Goal: Task Accomplishment & Management: Use online tool/utility

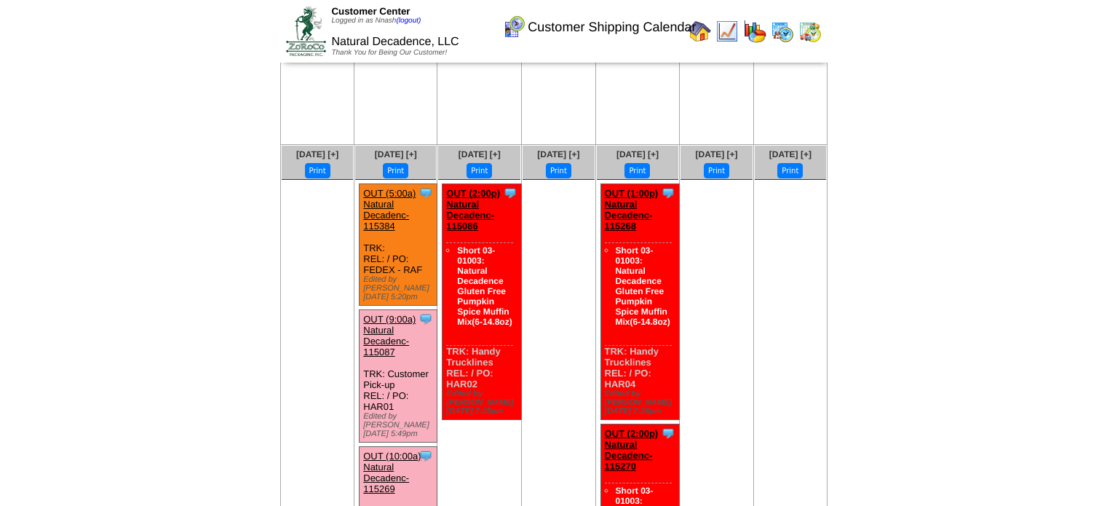
scroll to position [199, 0]
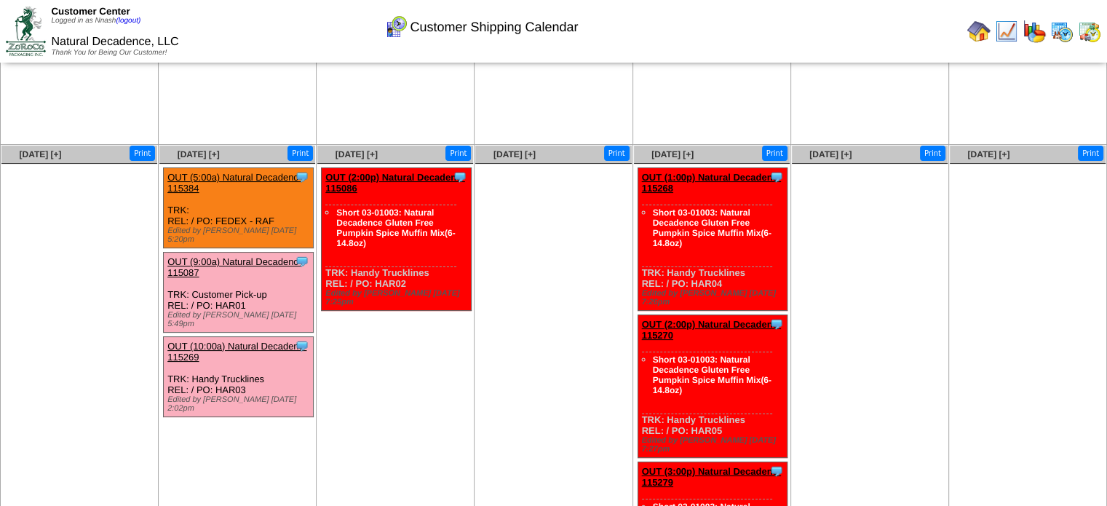
click at [547, 31] on img at bounding box center [1061, 31] width 23 height 23
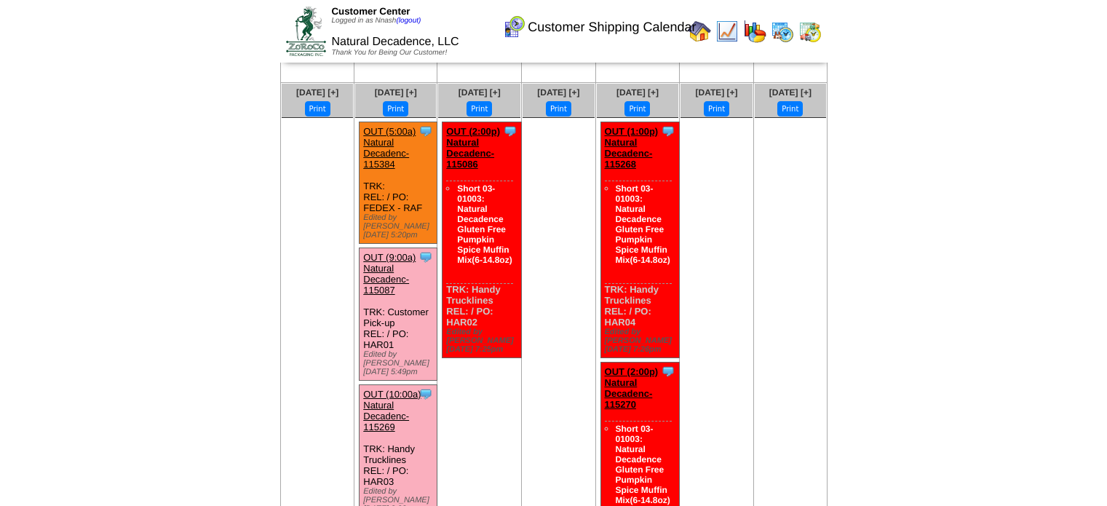
scroll to position [261, 0]
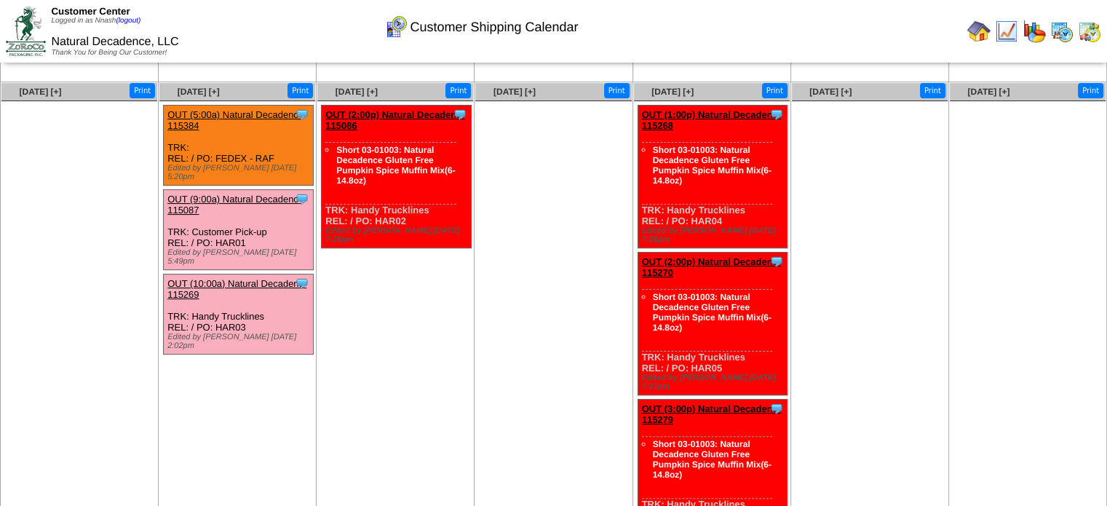
click at [547, 28] on img at bounding box center [1061, 31] width 23 height 23
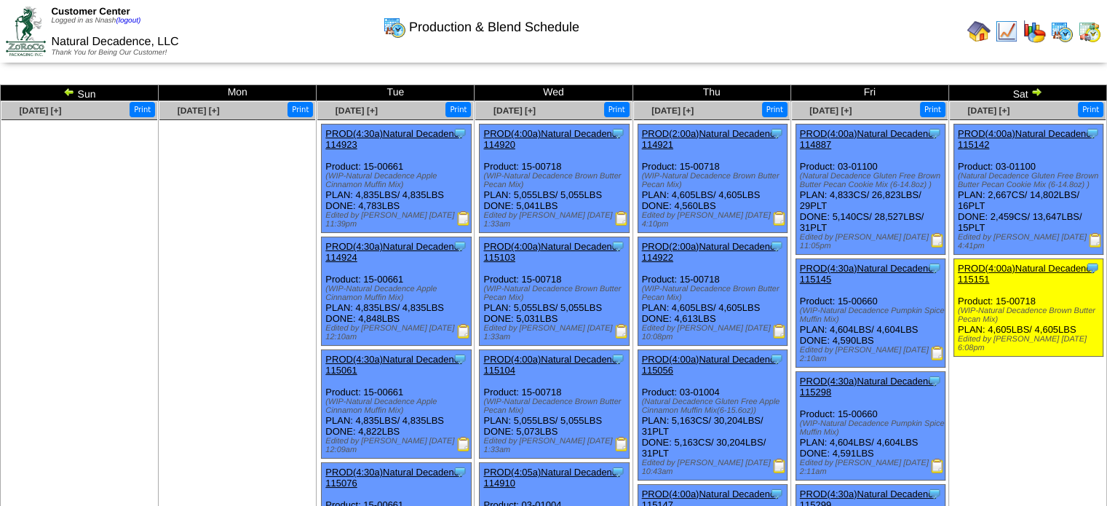
click at [1098, 32] on img at bounding box center [1089, 31] width 23 height 23
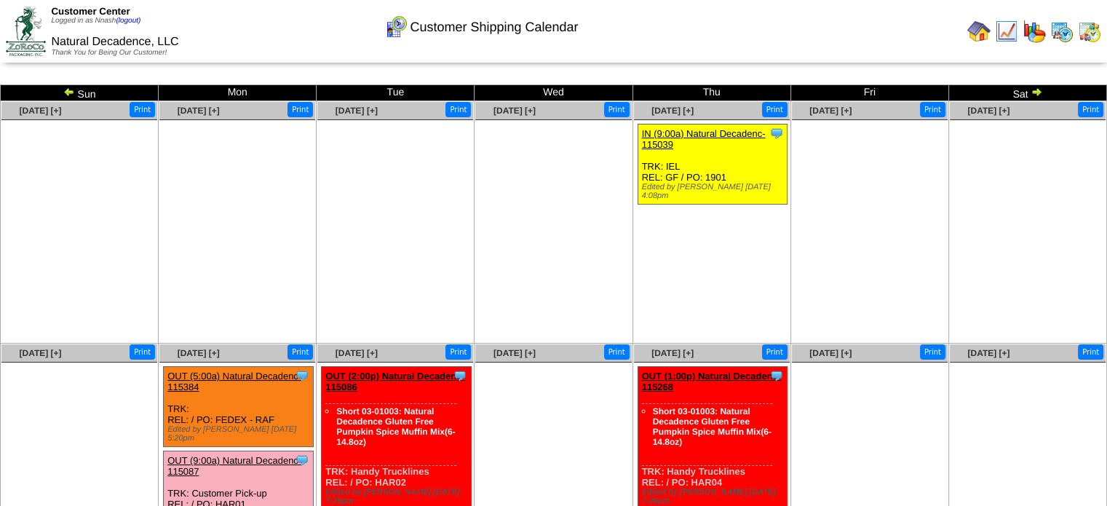
click at [1063, 31] on img at bounding box center [1061, 31] width 23 height 23
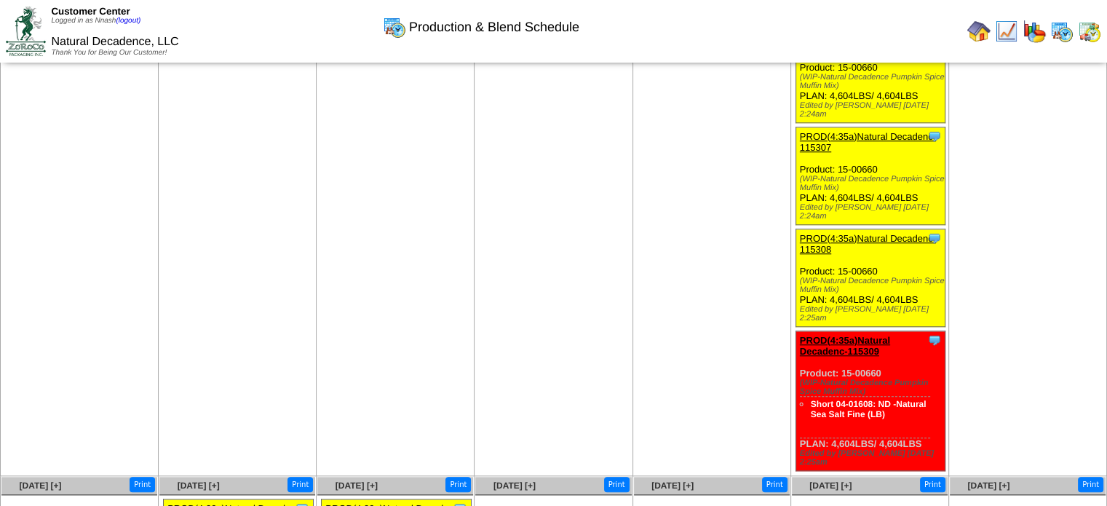
scroll to position [1363, 0]
click at [1034, 31] on img at bounding box center [1034, 31] width 23 height 23
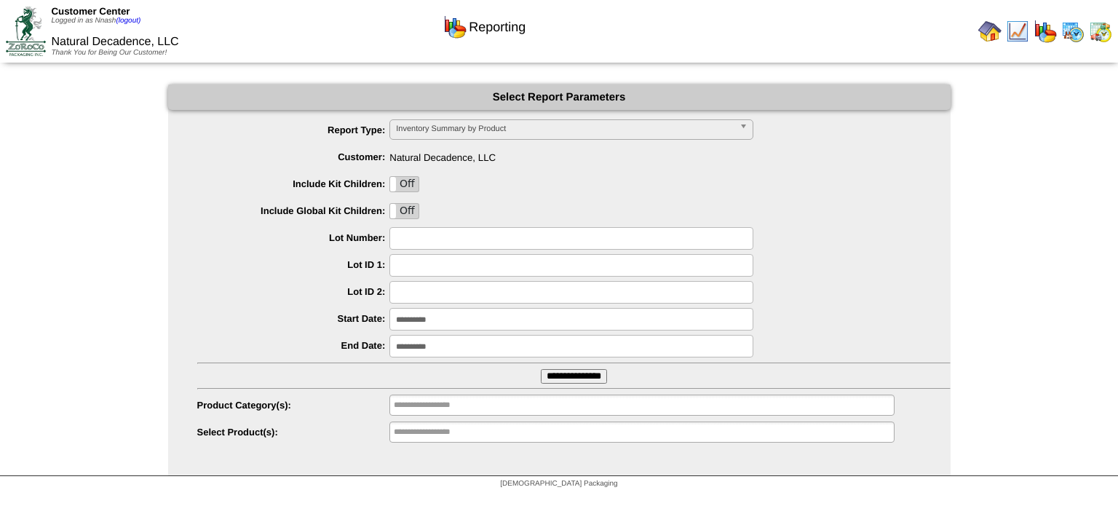
click at [983, 30] on img at bounding box center [989, 31] width 23 height 23
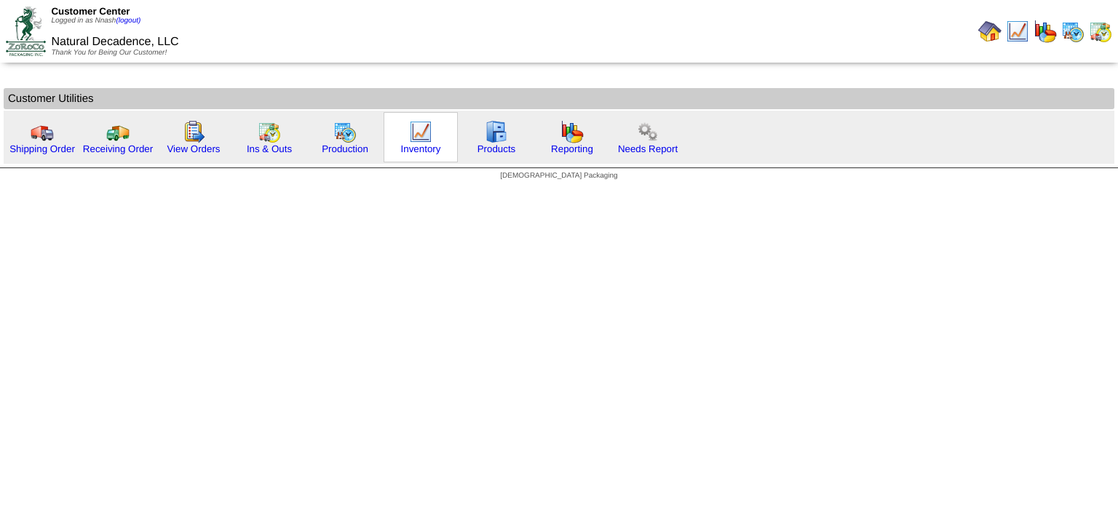
click at [420, 138] on img at bounding box center [420, 131] width 23 height 23
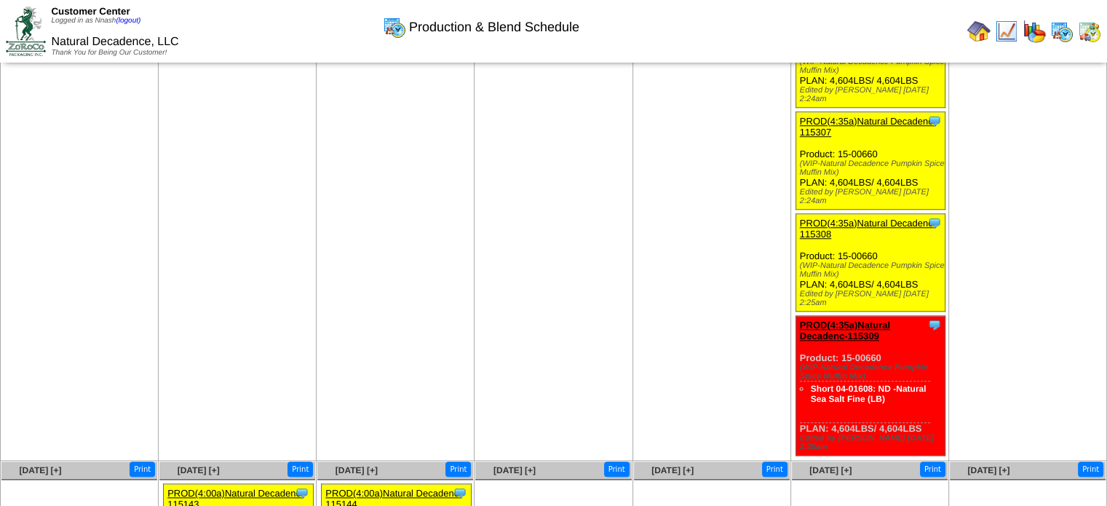
scroll to position [1376, 0]
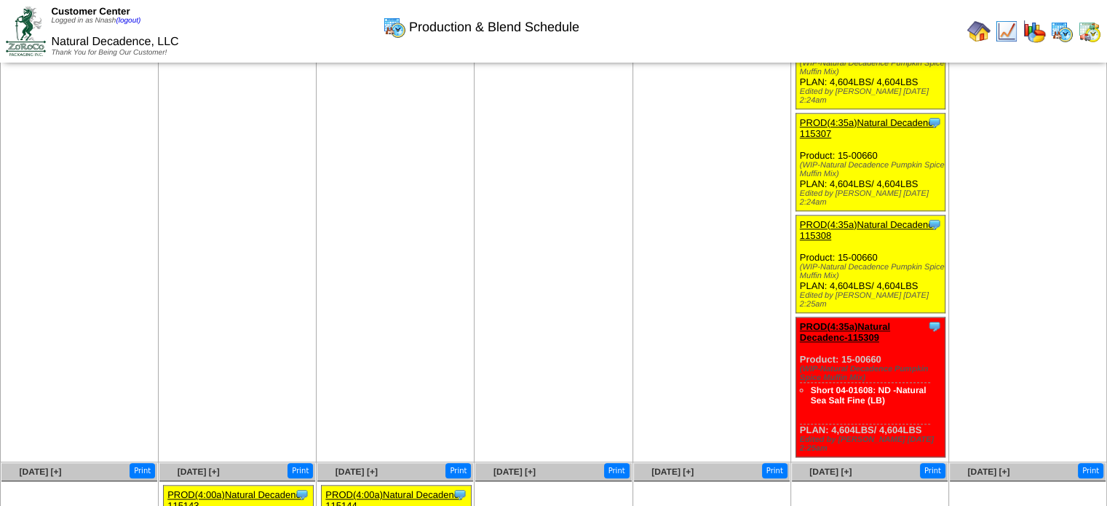
click at [986, 30] on img at bounding box center [978, 31] width 23 height 23
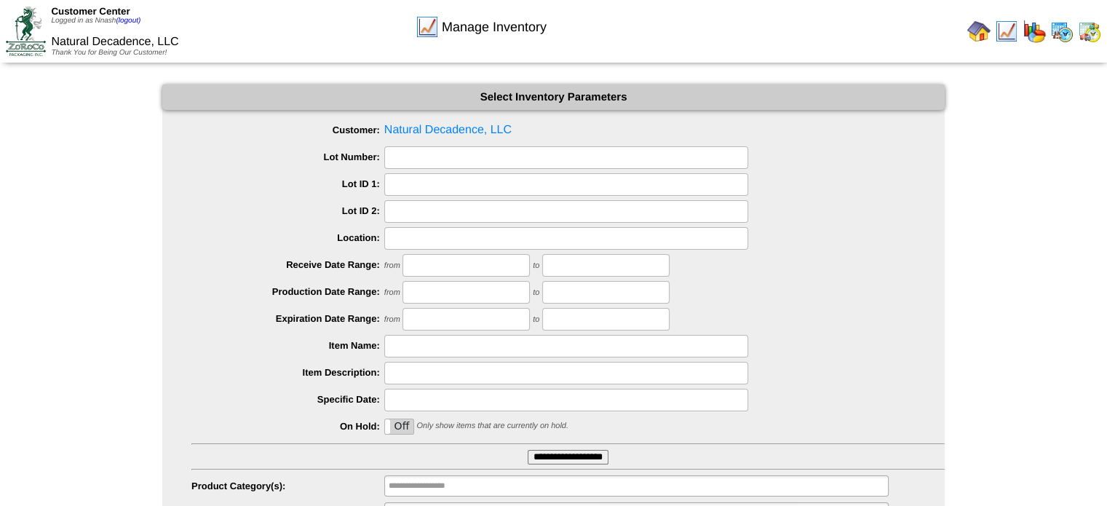
scroll to position [71, 0]
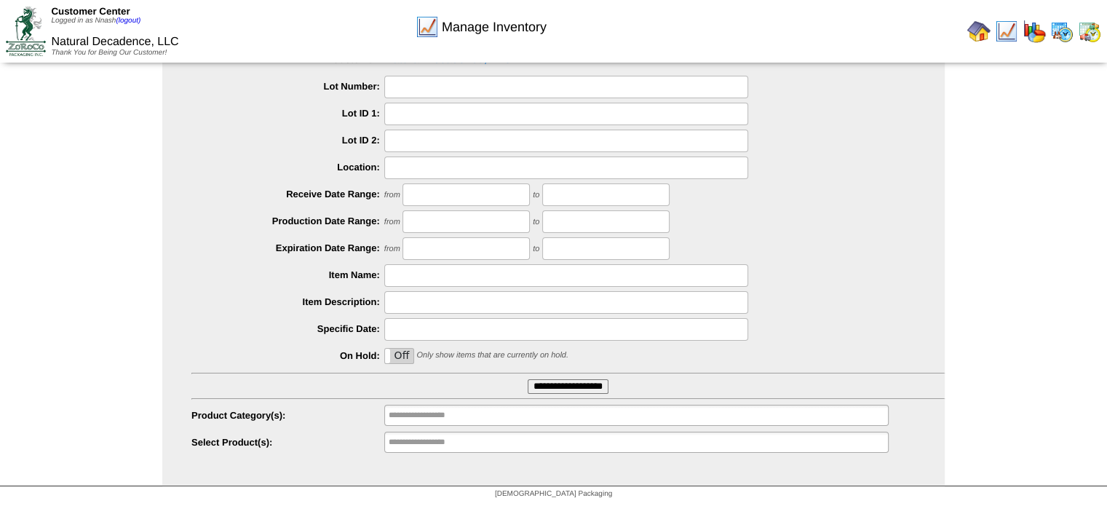
click at [562, 386] on input "**********" at bounding box center [568, 386] width 81 height 15
click at [428, 413] on input "text" at bounding box center [435, 415] width 93 height 18
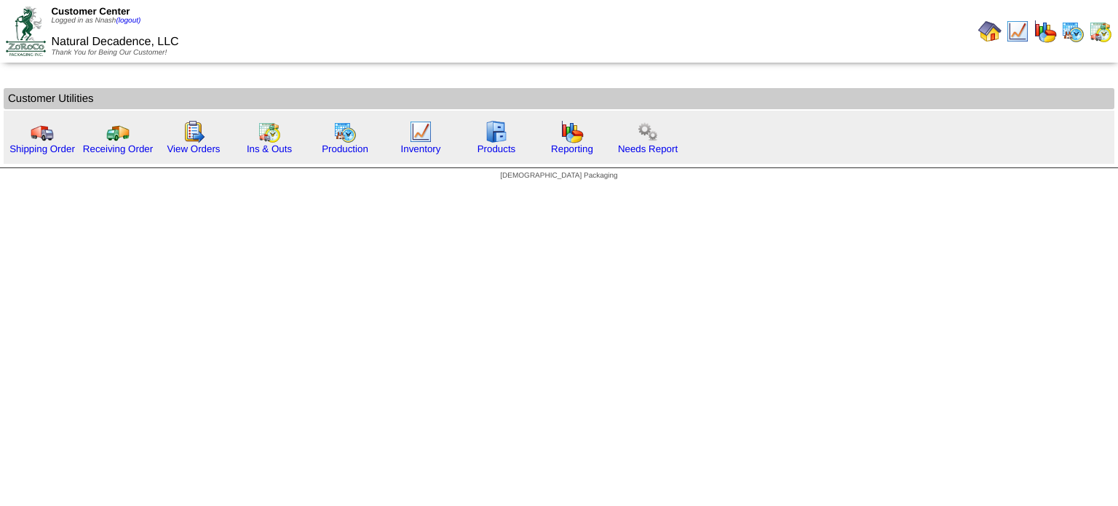
click at [433, 188] on html "Customer Center Logged in as Nnash (logout) Natural Decadence, LLC Thank You fo…" at bounding box center [559, 94] width 1118 height 188
click at [403, 138] on div "Inventory" at bounding box center [421, 137] width 74 height 50
click at [424, 132] on img at bounding box center [420, 131] width 23 height 23
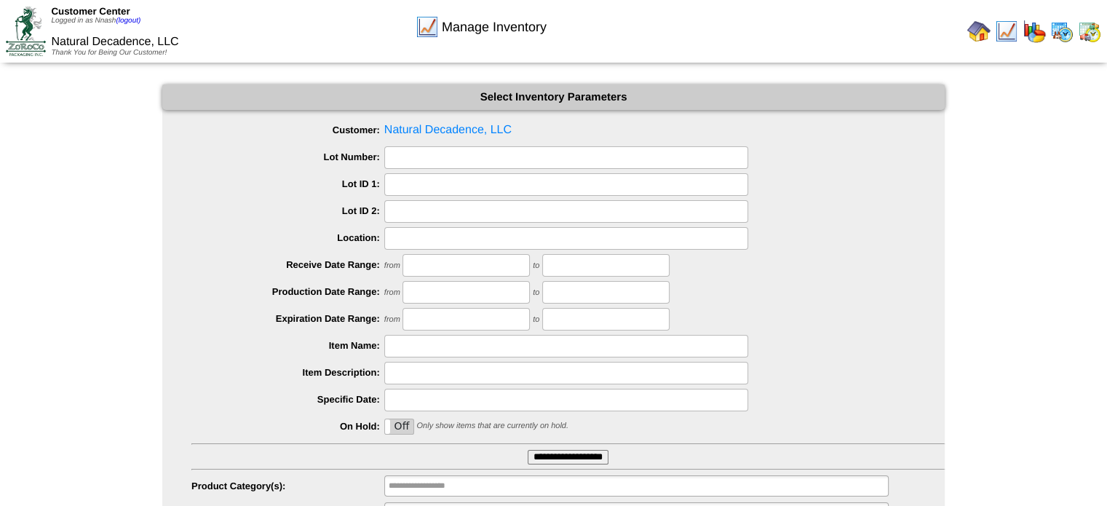
scroll to position [71, 0]
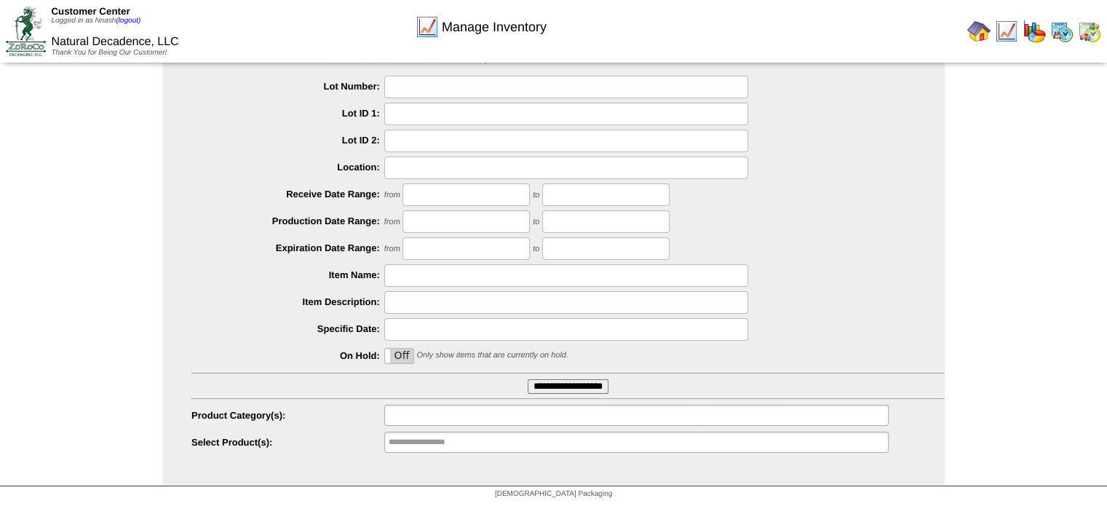
click at [431, 413] on input "text" at bounding box center [435, 415] width 93 height 18
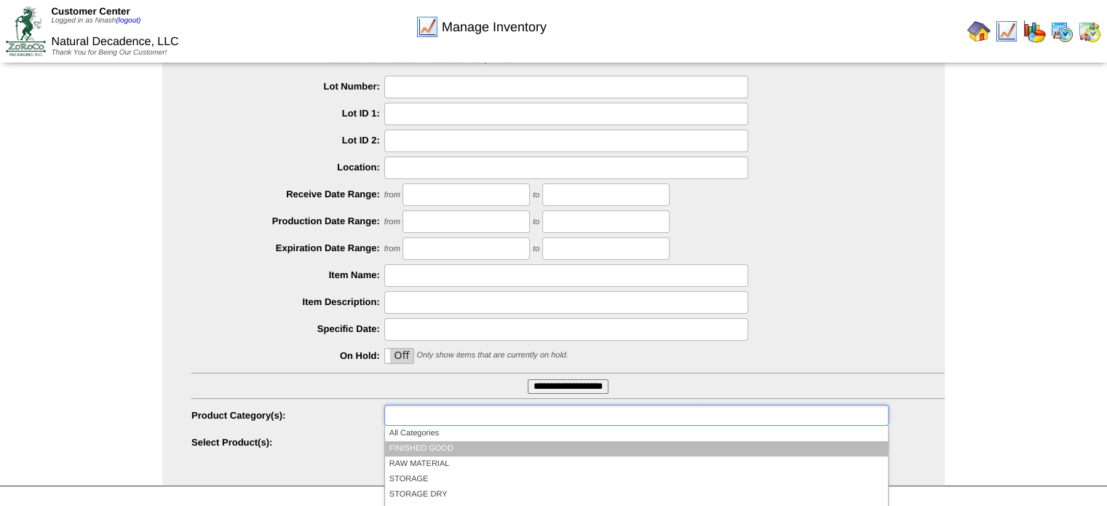
click at [429, 442] on li "FINISHED GOOD" at bounding box center [636, 448] width 503 height 15
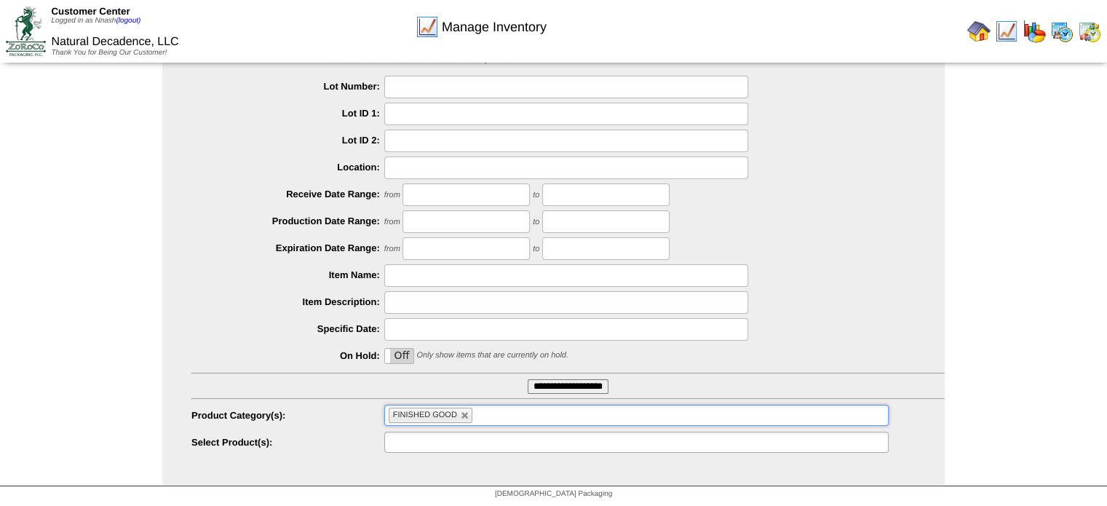
click at [480, 440] on input "text" at bounding box center [435, 442] width 93 height 18
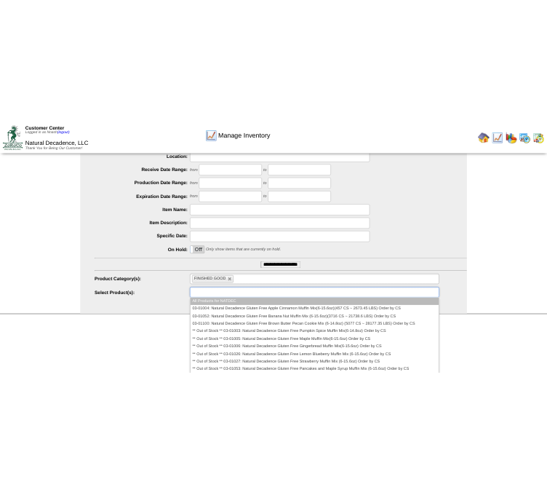
scroll to position [170, 0]
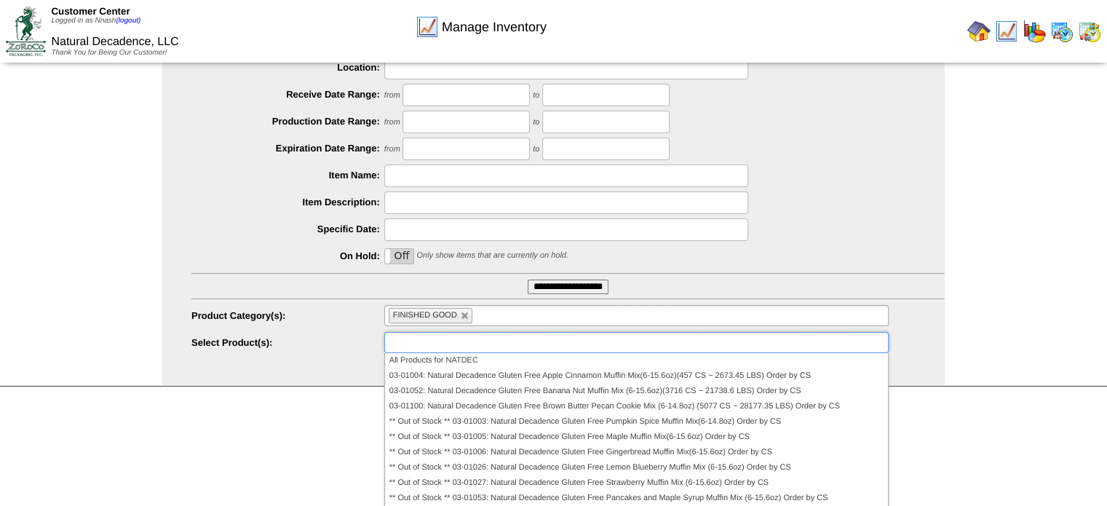
click at [838, 336] on ul at bounding box center [636, 342] width 504 height 21
click at [1068, 273] on div "Manage Inventory Select Inventory Parameters Customer: Natural Decadence, LLC L…" at bounding box center [553, 150] width 1107 height 472
type input "**********"
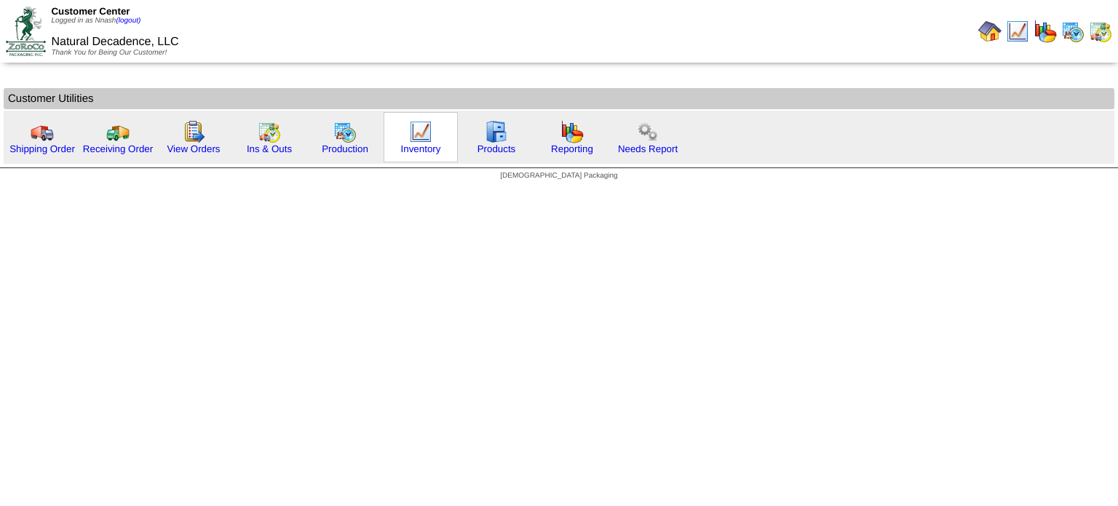
click at [414, 133] on img at bounding box center [420, 131] width 23 height 23
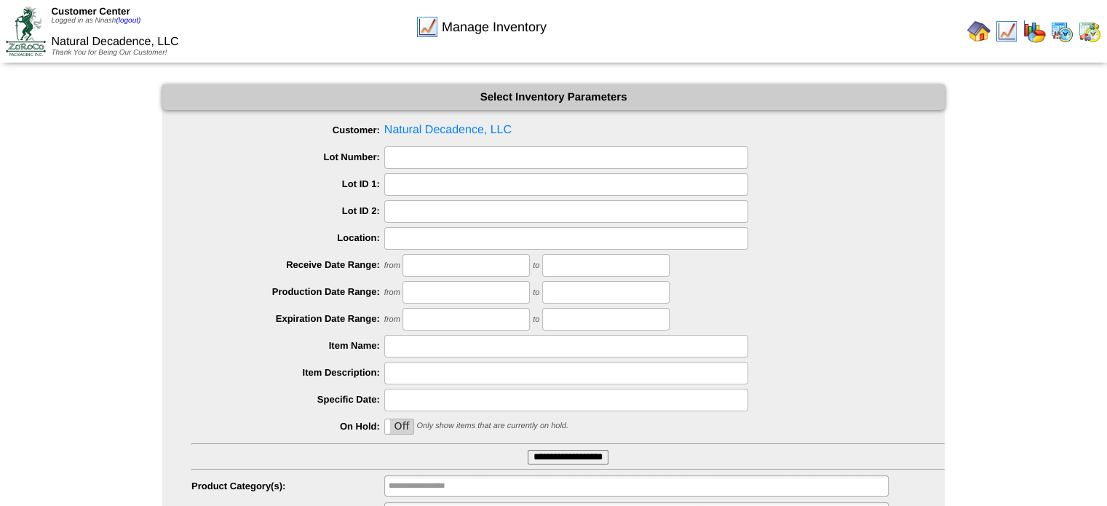
scroll to position [71, 0]
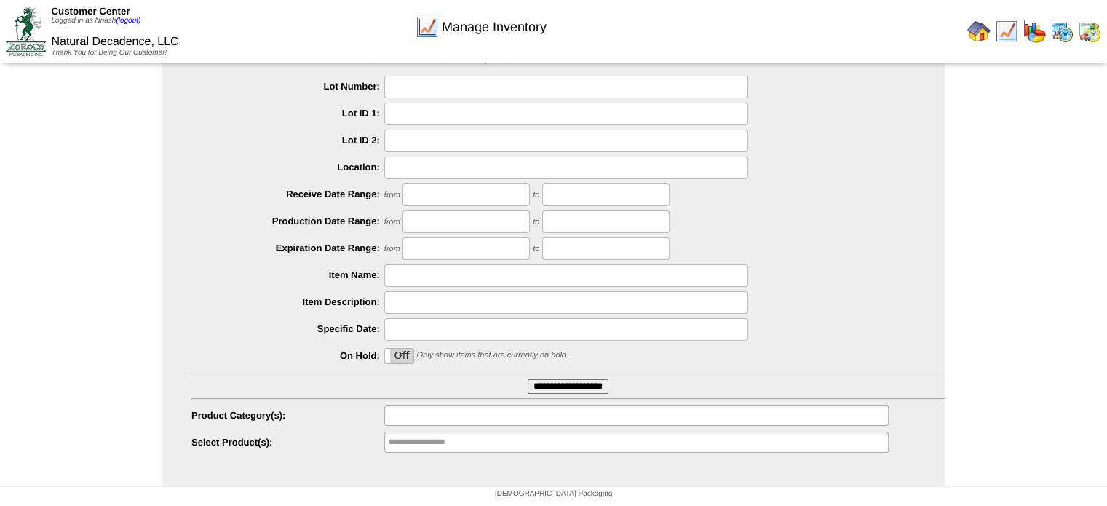
click at [472, 410] on input "text" at bounding box center [435, 415] width 93 height 18
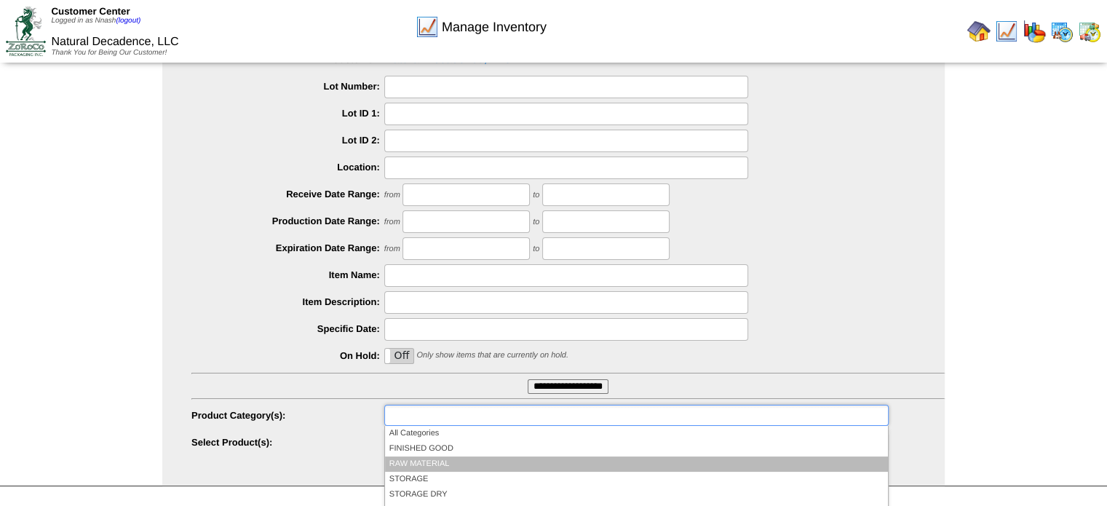
click at [425, 462] on li "RAW MATERIAL" at bounding box center [636, 463] width 503 height 15
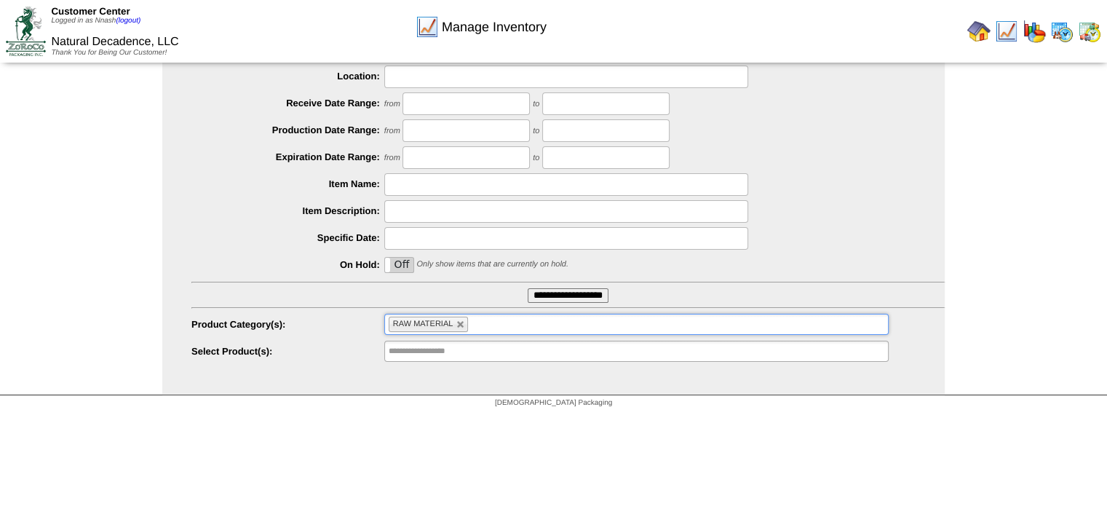
scroll to position [163, 0]
click at [584, 352] on ul at bounding box center [636, 349] width 504 height 21
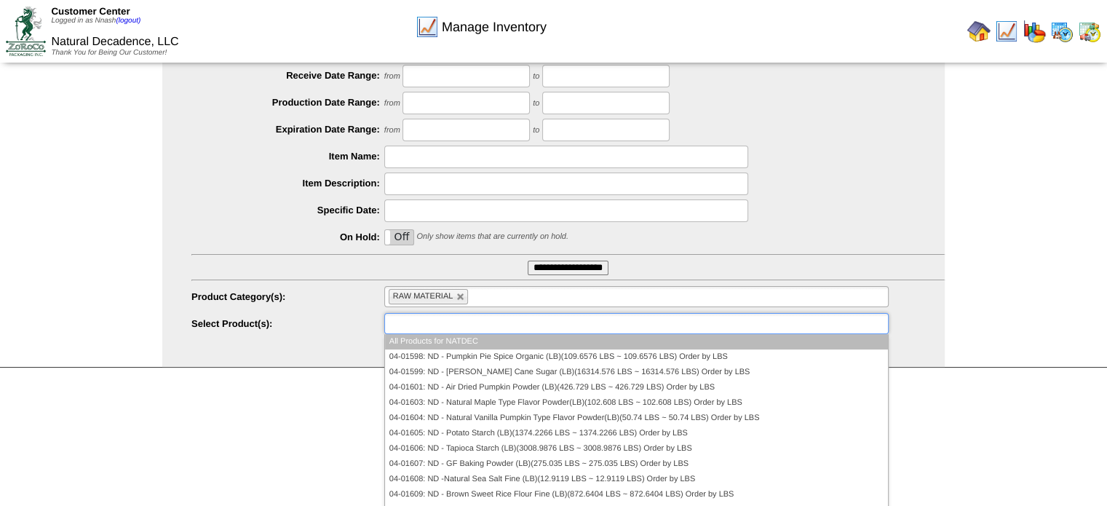
scroll to position [192, 0]
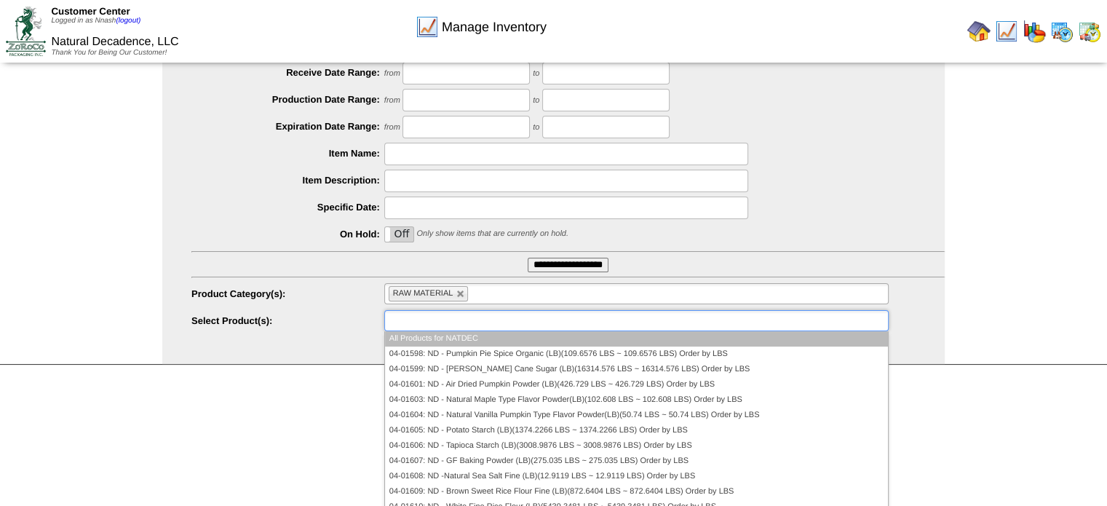
click at [1062, 35] on img at bounding box center [1061, 31] width 23 height 23
type input "**********"
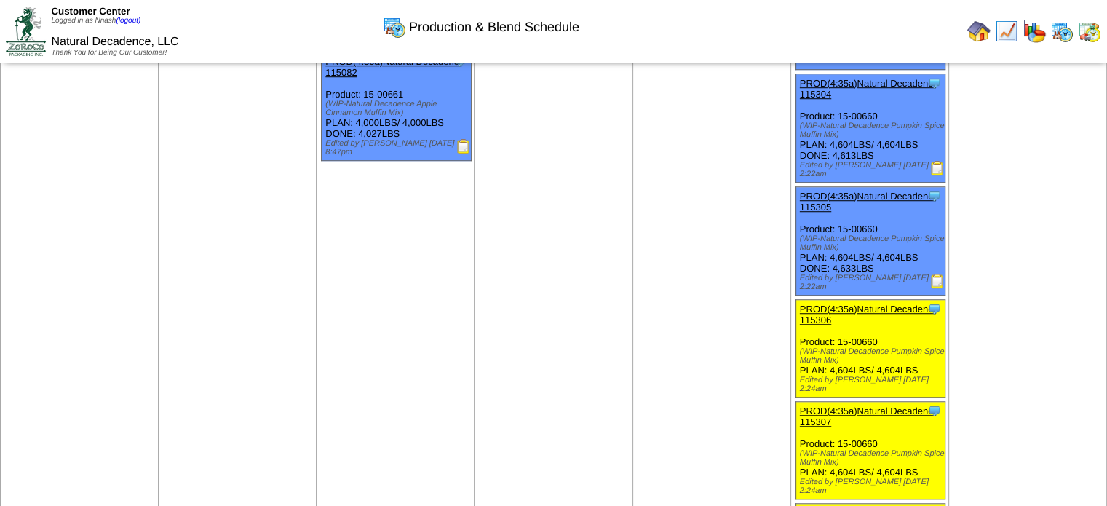
scroll to position [1087, 0]
click at [973, 34] on img at bounding box center [978, 31] width 23 height 23
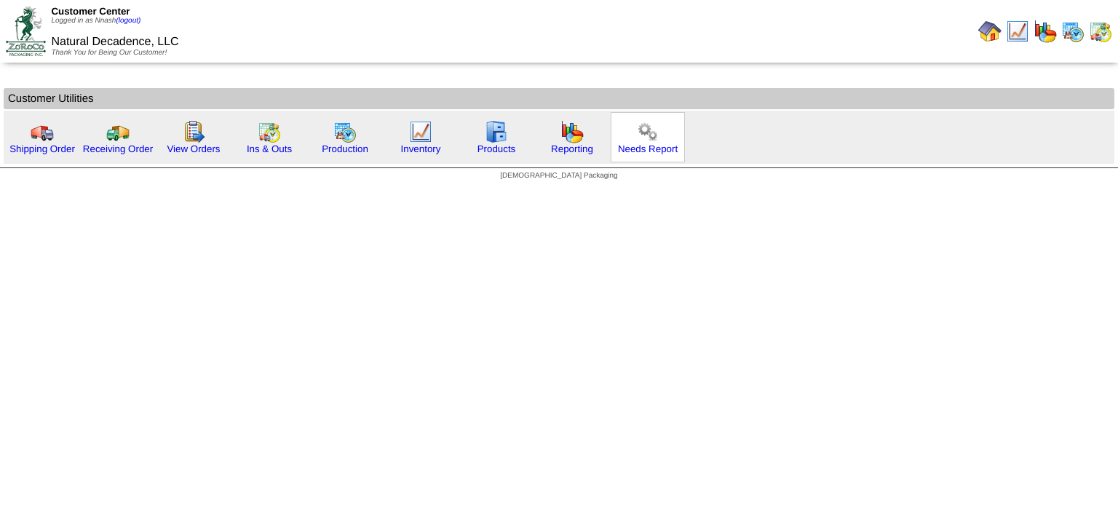
click at [637, 140] on img at bounding box center [647, 131] width 23 height 23
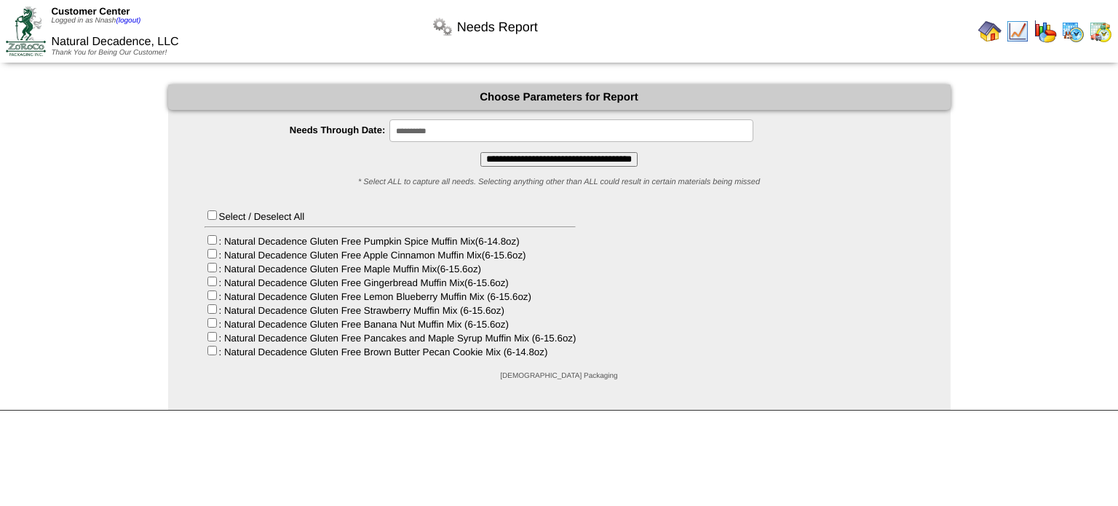
click at [571, 157] on input "**********" at bounding box center [558, 159] width 157 height 15
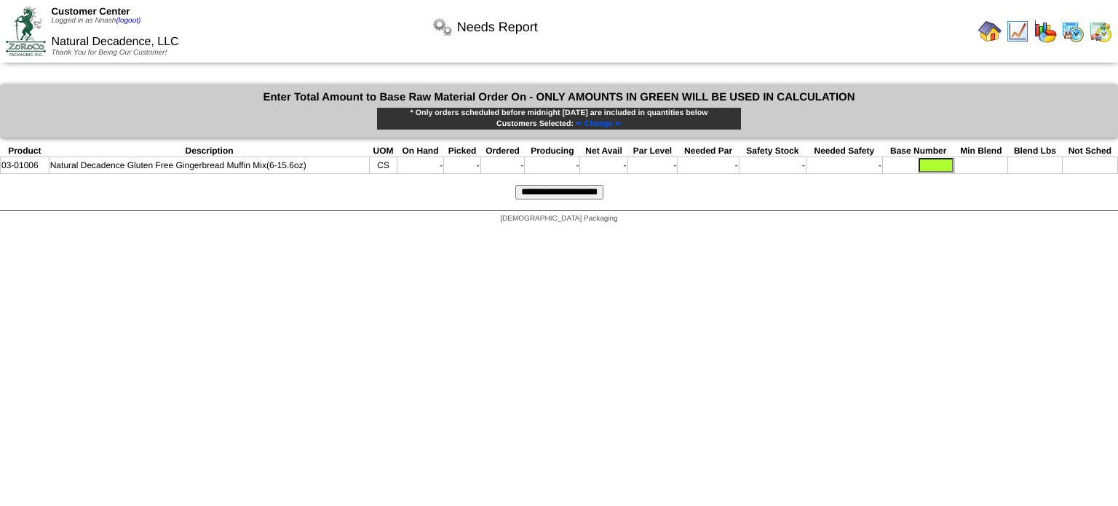
click at [948, 163] on input "text" at bounding box center [936, 165] width 35 height 15
type input "****"
click at [587, 191] on input "**********" at bounding box center [559, 192] width 88 height 15
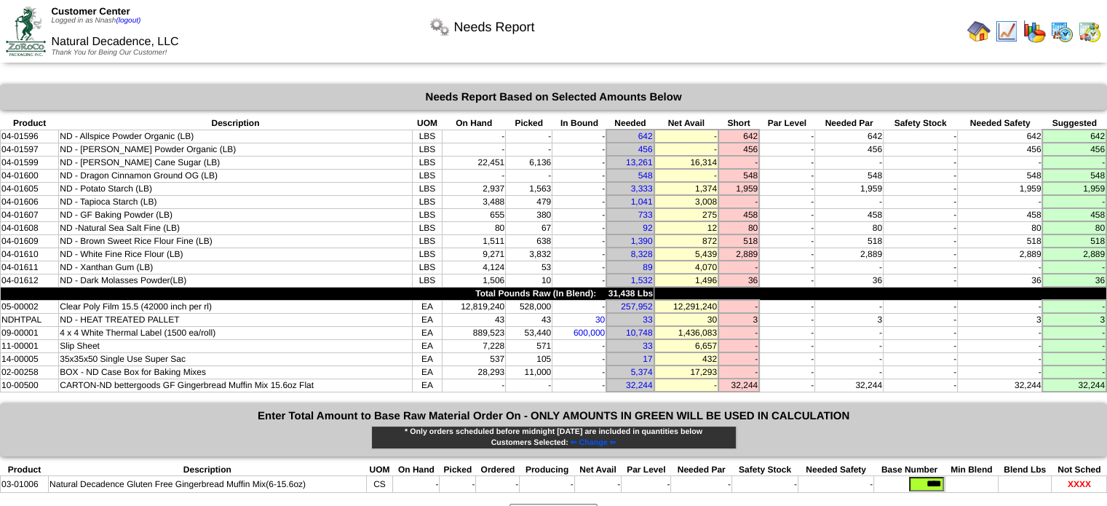
click at [517, 135] on td "-" at bounding box center [529, 136] width 47 height 13
click at [472, 138] on td "-" at bounding box center [474, 136] width 63 height 13
click at [541, 133] on td "-" at bounding box center [529, 136] width 47 height 13
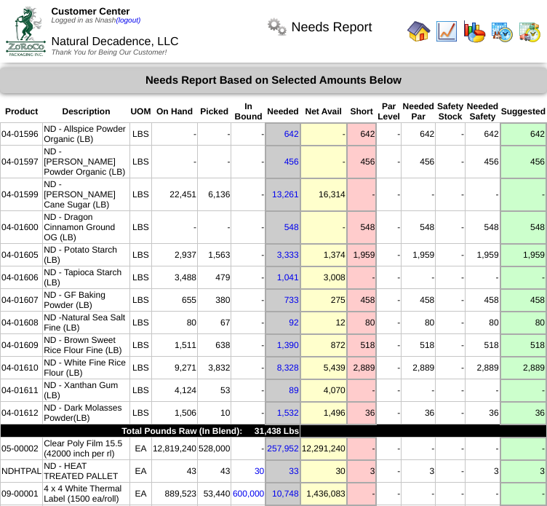
scroll to position [17, 0]
